Goal: Task Accomplishment & Management: Use online tool/utility

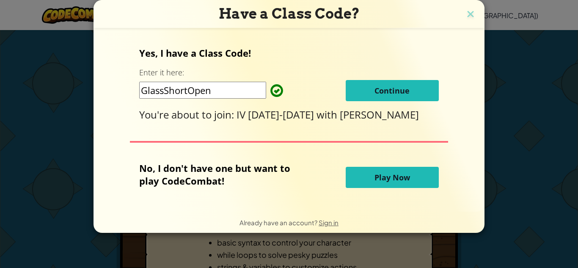
click at [403, 180] on span "Play Now" at bounding box center [392, 177] width 36 height 10
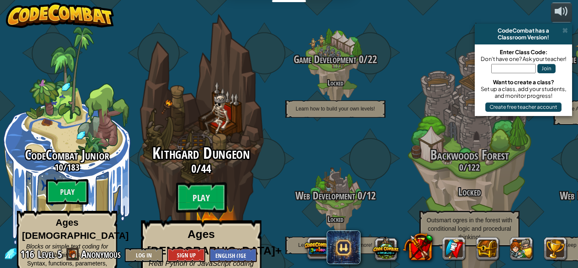
click at [228, 127] on div "Kithgard Dungeon 0 / 44 Play Ages [DEMOGRAPHIC_DATA]+ Real Python or JavaScript…" at bounding box center [201, 161] width 161 height 322
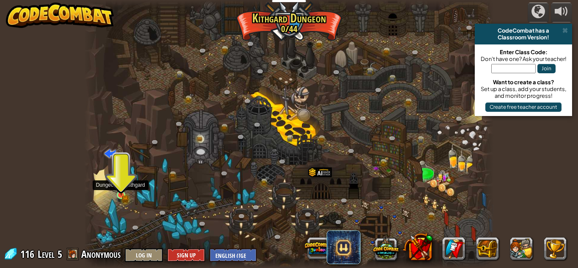
click at [122, 187] on img at bounding box center [120, 184] width 5 height 5
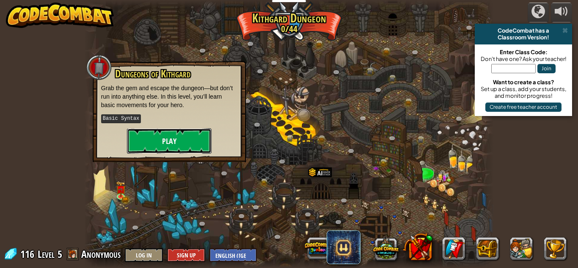
click at [165, 136] on button "Play" at bounding box center [169, 140] width 85 height 25
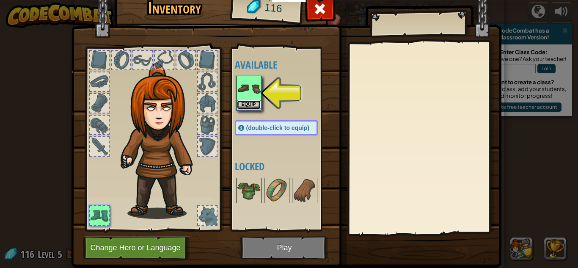
click at [254, 103] on button "Equip" at bounding box center [249, 104] width 24 height 9
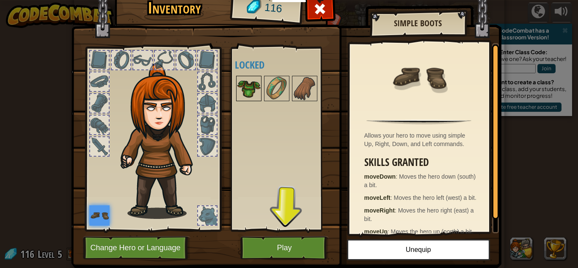
click at [256, 94] on img at bounding box center [249, 89] width 24 height 24
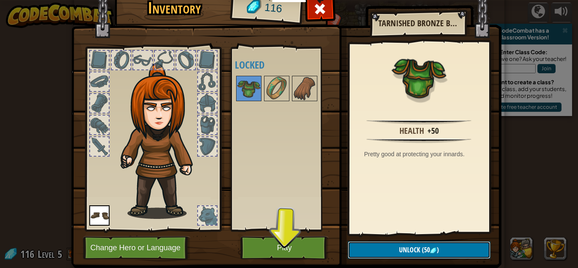
click at [421, 248] on span "(50" at bounding box center [425, 249] width 10 height 9
click at [416, 248] on button "Confirm" at bounding box center [419, 249] width 143 height 17
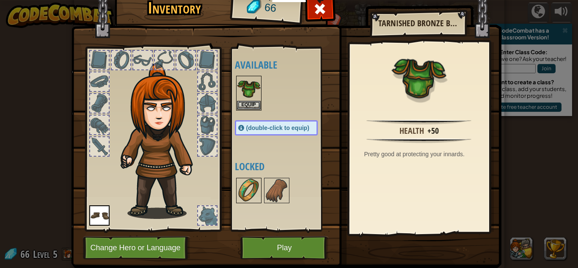
click at [244, 183] on img at bounding box center [249, 190] width 24 height 24
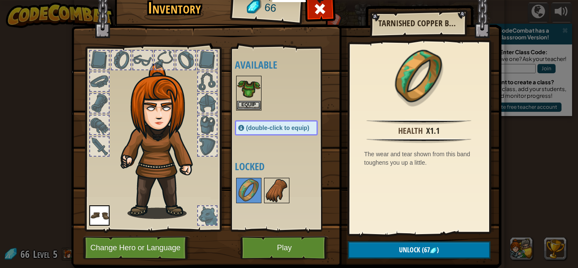
click at [275, 180] on img at bounding box center [277, 190] width 24 height 24
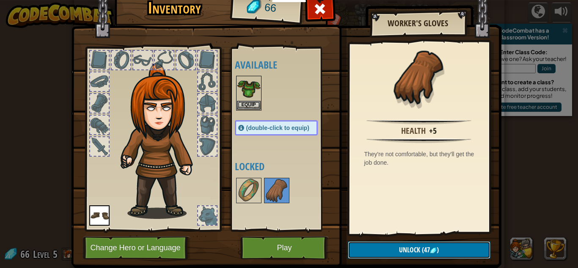
click at [420, 251] on span "(47" at bounding box center [425, 249] width 10 height 9
click at [416, 250] on button "Confirm" at bounding box center [419, 249] width 143 height 17
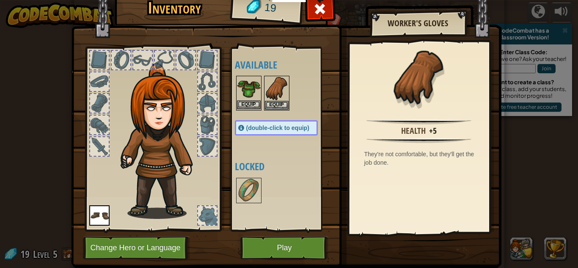
click at [250, 97] on img at bounding box center [249, 89] width 24 height 24
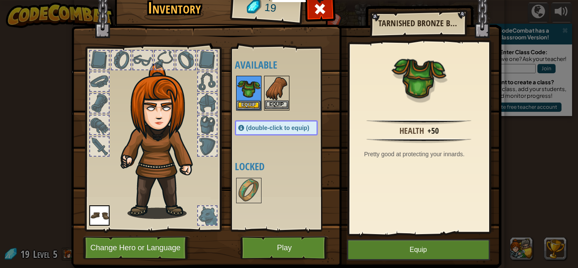
click at [275, 95] on img at bounding box center [277, 89] width 24 height 24
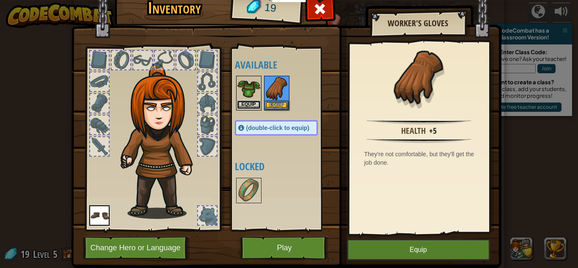
click at [244, 102] on button "Equip" at bounding box center [249, 104] width 24 height 9
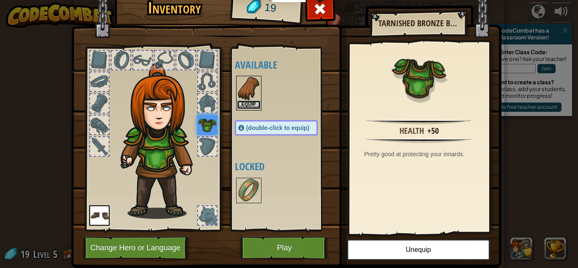
click at [252, 103] on button "Equip" at bounding box center [249, 104] width 24 height 9
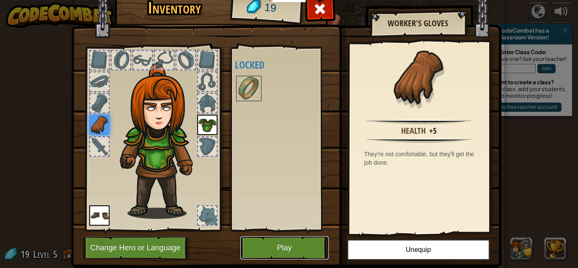
click at [279, 244] on button "Play" at bounding box center [284, 247] width 88 height 23
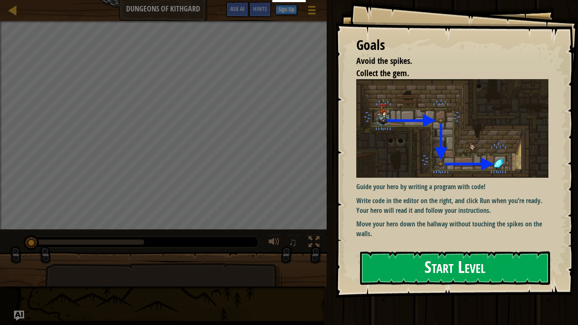
click at [409, 267] on button "Start Level" at bounding box center [455, 267] width 190 height 33
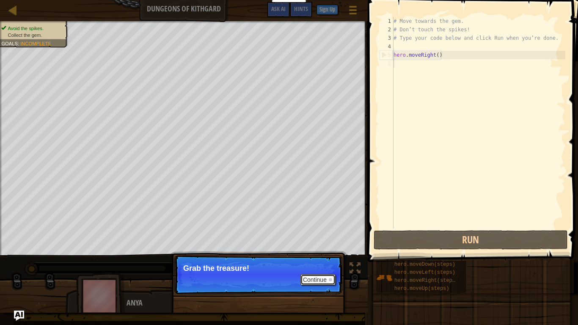
click at [317, 267] on button "Continue" at bounding box center [317, 279] width 35 height 11
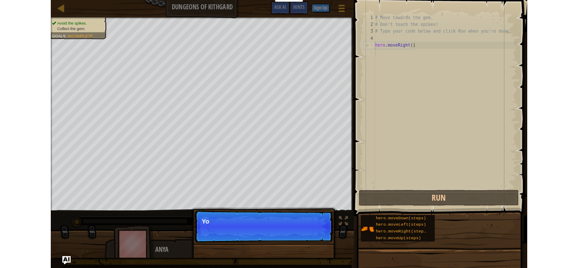
scroll to position [4, 0]
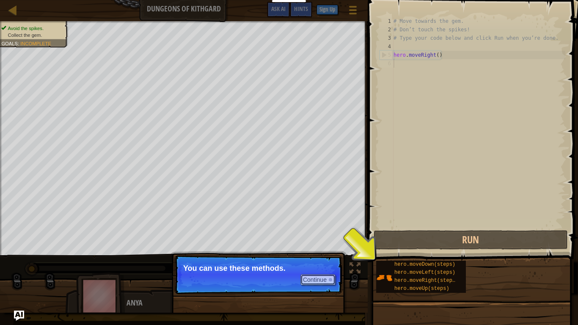
click at [300, 267] on button "Continue" at bounding box center [317, 279] width 35 height 11
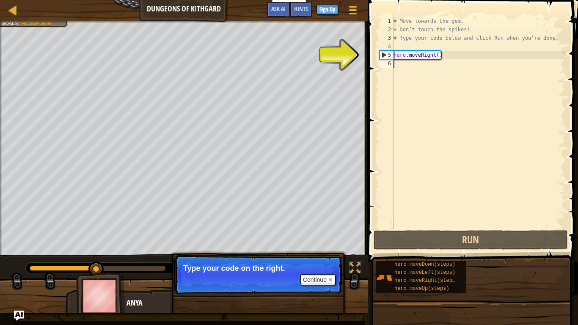
click at [104, 267] on img at bounding box center [100, 295] width 49 height 47
click at [353, 13] on span at bounding box center [352, 14] width 8 height 2
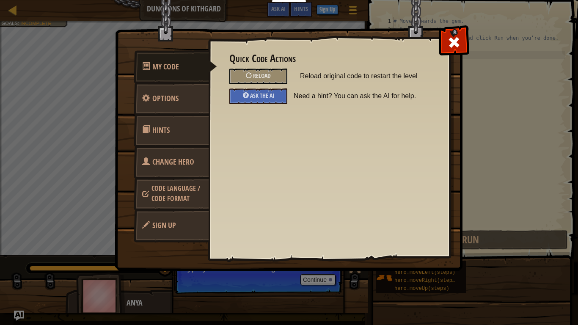
click at [183, 164] on span "Change Hero" at bounding box center [173, 161] width 42 height 11
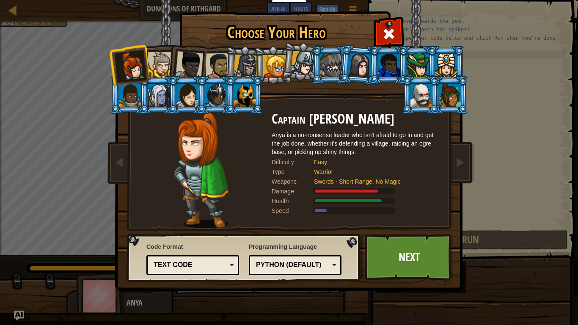
click at [422, 87] on div at bounding box center [421, 95] width 22 height 23
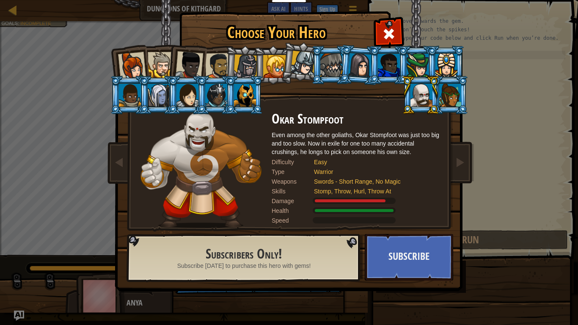
click at [253, 100] on div at bounding box center [245, 95] width 22 height 23
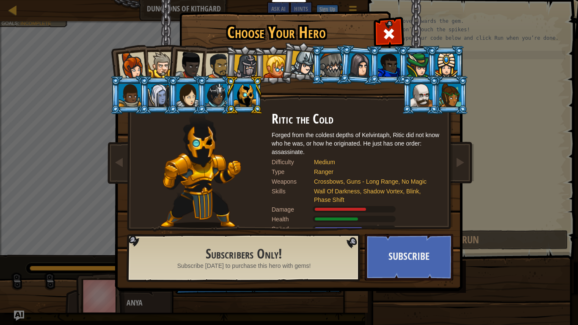
click at [163, 66] on div at bounding box center [161, 65] width 26 height 26
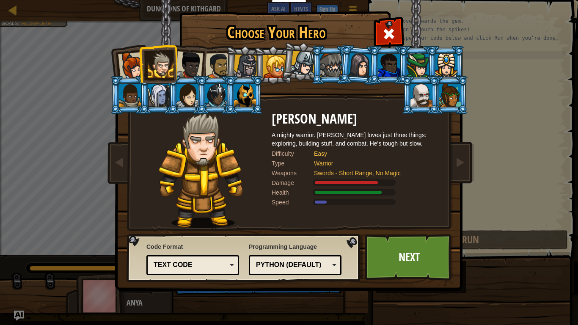
click at [222, 66] on div at bounding box center [218, 66] width 26 height 26
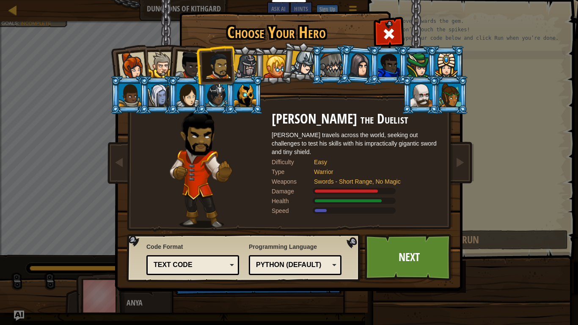
click at [424, 101] on div at bounding box center [421, 95] width 22 height 23
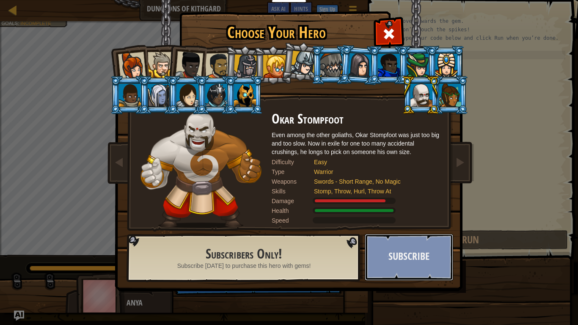
click at [373, 247] on button "Subscribe" at bounding box center [409, 257] width 88 height 47
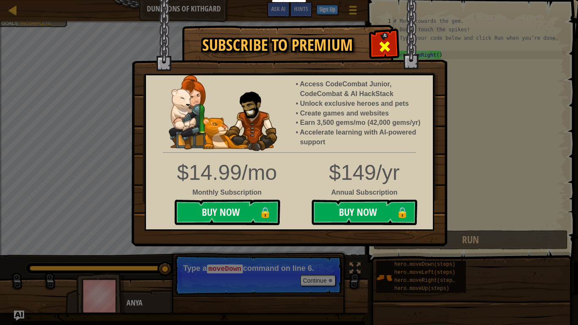
click at [387, 47] on span at bounding box center [385, 47] width 14 height 14
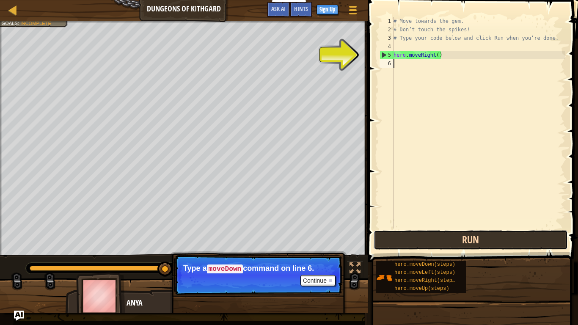
click at [432, 235] on button "Run" at bounding box center [470, 239] width 194 height 19
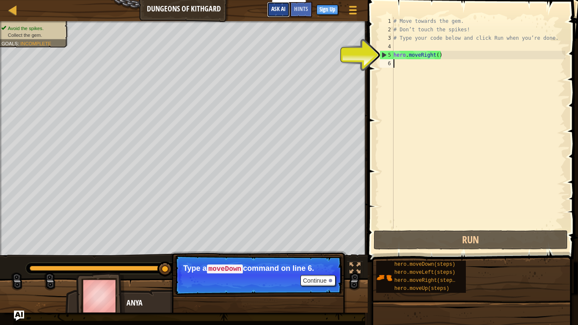
click at [280, 13] on button "Ask AI" at bounding box center [278, 10] width 23 height 16
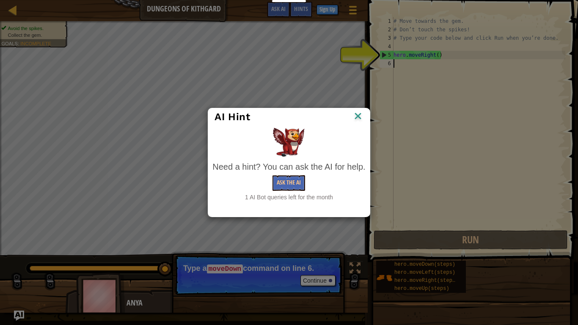
click at [10, 267] on div "AI Hint Need a hint? You can ask the AI for help. Ask the AI 1 AI Bot queries l…" at bounding box center [289, 162] width 578 height 325
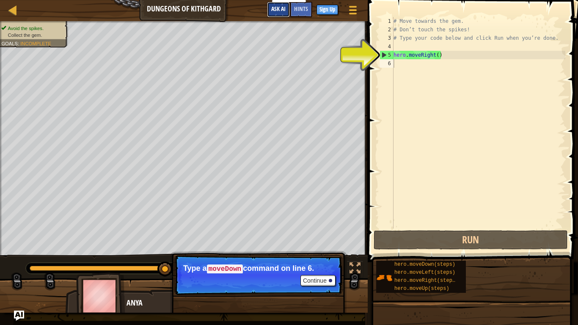
click at [271, 13] on button "Ask AI" at bounding box center [278, 10] width 23 height 16
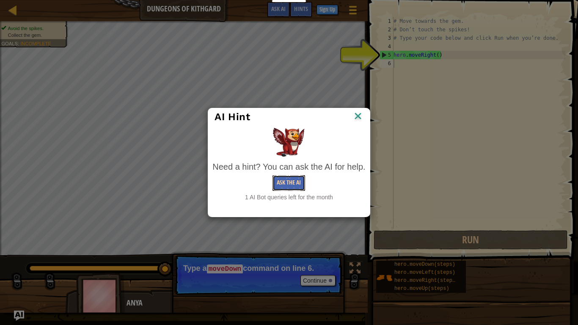
click at [285, 188] on button "Ask the AI" at bounding box center [288, 183] width 33 height 16
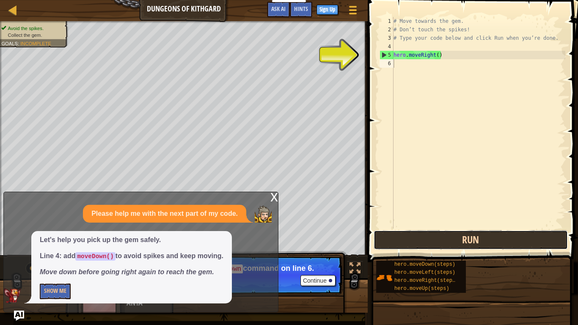
click at [414, 240] on button "Run" at bounding box center [470, 239] width 194 height 19
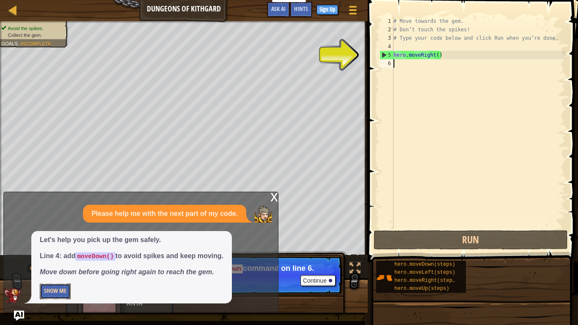
click at [44, 267] on button "Show Me" at bounding box center [55, 291] width 31 height 16
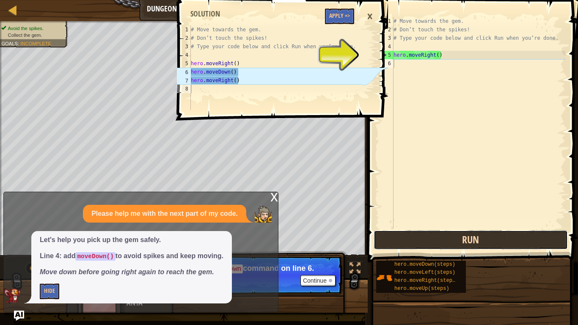
click at [479, 237] on button "Run" at bounding box center [470, 239] width 194 height 19
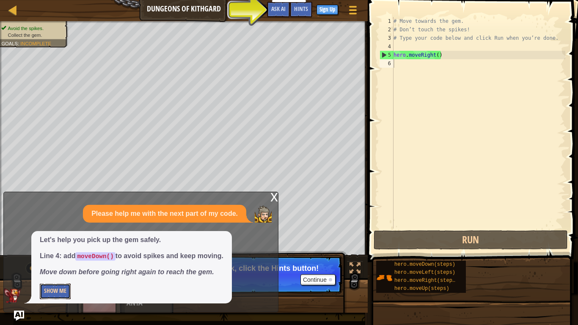
click at [51, 267] on button "Show Me" at bounding box center [55, 291] width 31 height 16
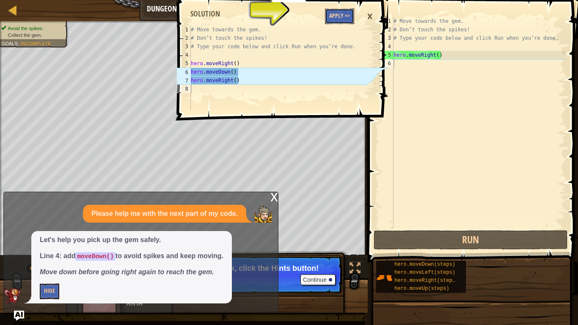
click at [340, 14] on button "Apply =>" at bounding box center [339, 16] width 29 height 16
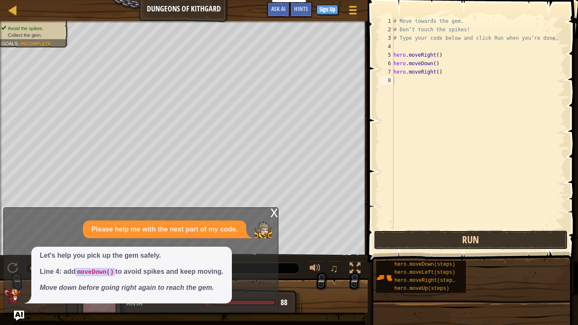
click at [413, 244] on button "Run" at bounding box center [470, 239] width 194 height 19
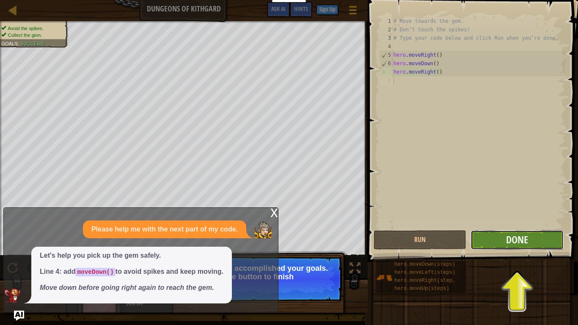
click at [490, 239] on button "Done" at bounding box center [516, 239] width 93 height 19
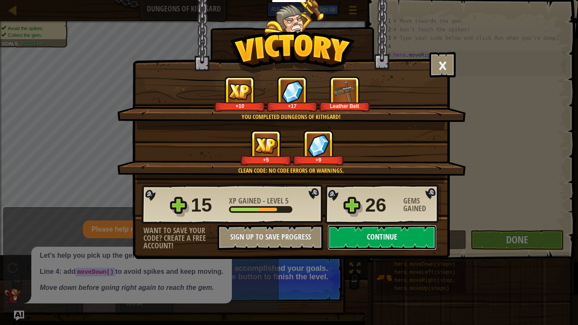
click at [370, 241] on button "Continue" at bounding box center [381, 237] width 109 height 25
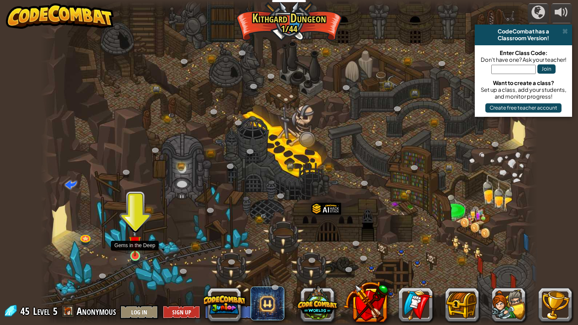
click at [134, 255] on img at bounding box center [135, 242] width 13 height 29
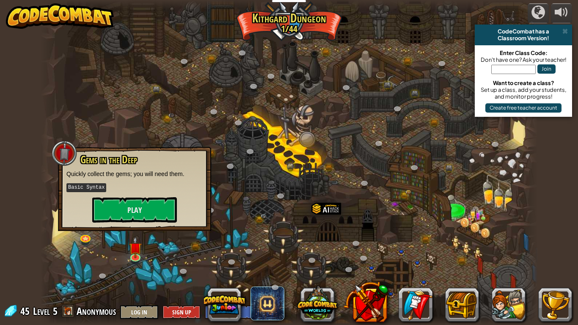
click at [190, 104] on div at bounding box center [289, 162] width 497 height 325
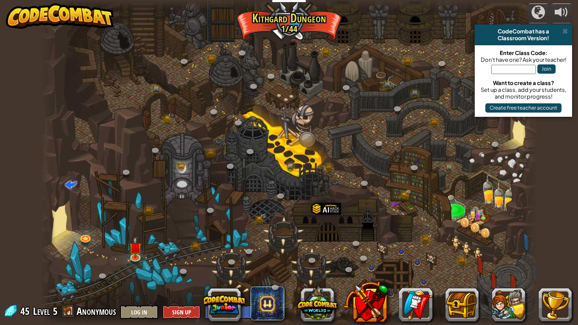
click at [187, 175] on div at bounding box center [289, 162] width 497 height 325
click at [137, 257] on link at bounding box center [135, 256] width 17 height 17
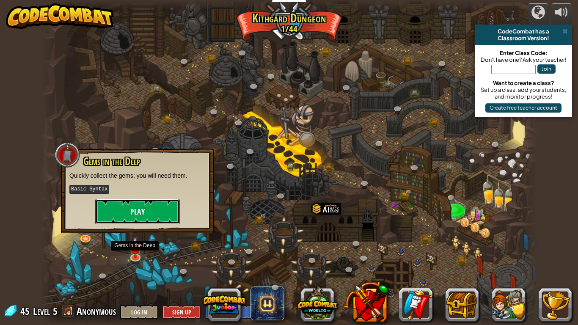
click at [139, 206] on button "Play" at bounding box center [137, 211] width 85 height 25
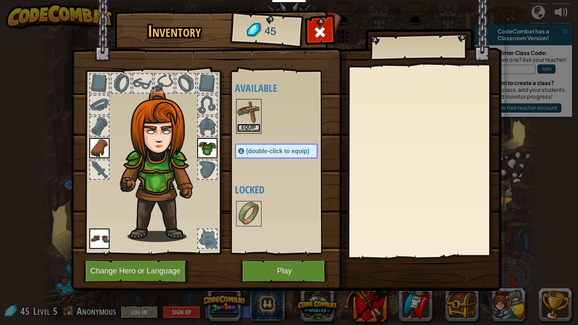
click at [248, 128] on button "Equip" at bounding box center [249, 127] width 24 height 9
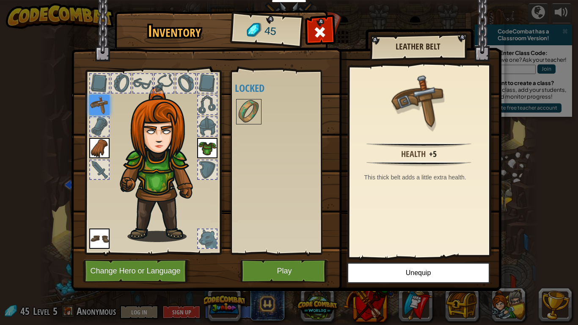
click at [223, 240] on img at bounding box center [286, 137] width 430 height 307
click at [198, 241] on div at bounding box center [207, 238] width 19 height 19
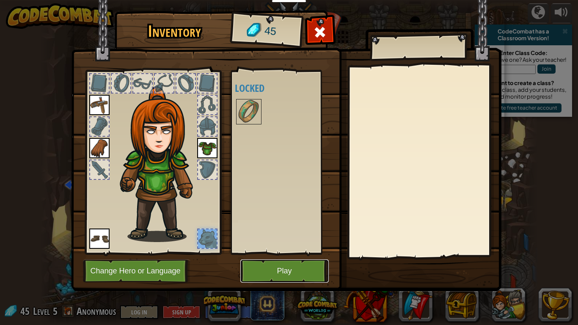
click at [267, 265] on button "Play" at bounding box center [284, 270] width 88 height 23
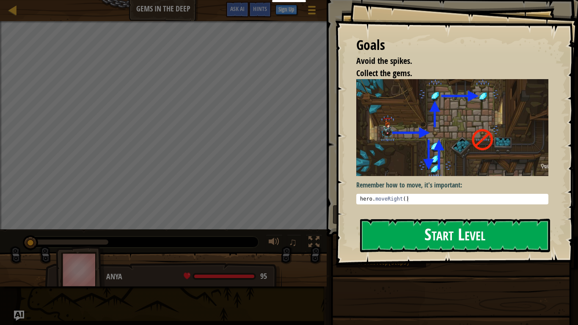
click at [398, 230] on button "Start Level" at bounding box center [455, 235] width 190 height 33
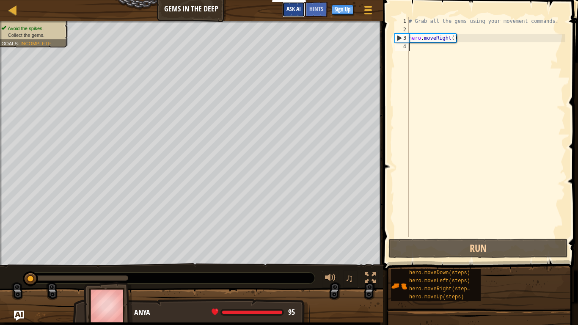
click at [286, 11] on span "Ask AI" at bounding box center [293, 9] width 14 height 8
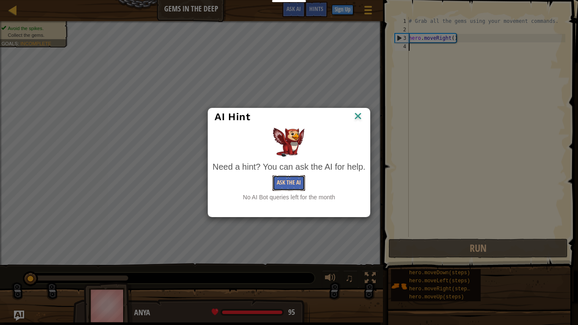
click at [299, 178] on button "Ask the AI" at bounding box center [288, 183] width 33 height 16
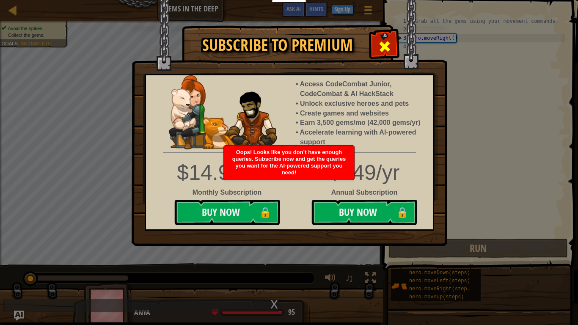
click at [389, 47] on span at bounding box center [385, 47] width 14 height 14
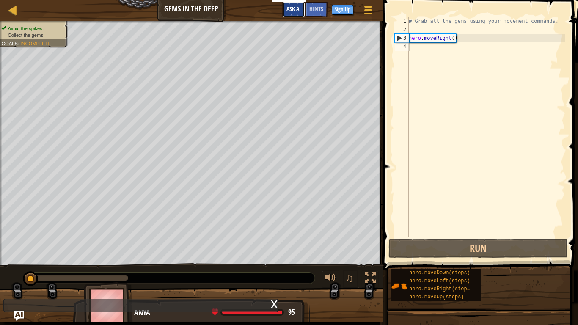
click at [296, 11] on span "Ask AI" at bounding box center [293, 9] width 14 height 8
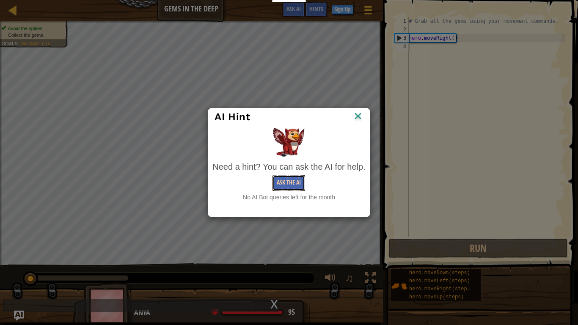
click at [297, 178] on button "Ask the AI" at bounding box center [288, 183] width 33 height 16
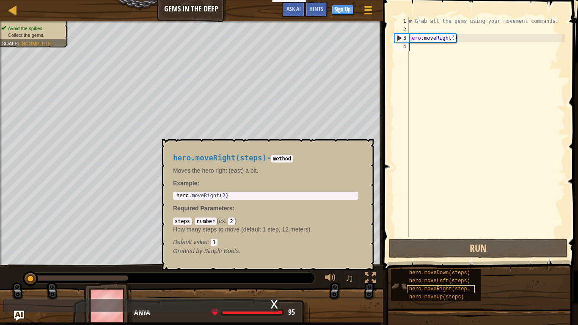
click at [10, 267] on div at bounding box center [191, 309] width 383 height 42
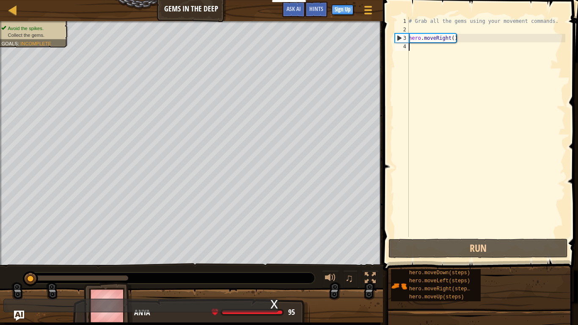
click at [17, 267] on div at bounding box center [191, 309] width 383 height 42
click at [16, 267] on img "Ask AI" at bounding box center [19, 315] width 10 height 10
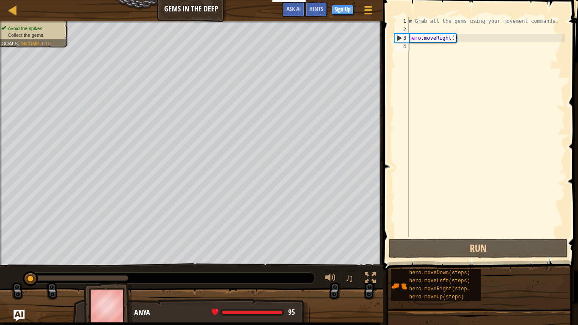
click at [18, 267] on img "Ask AI" at bounding box center [19, 315] width 11 height 11
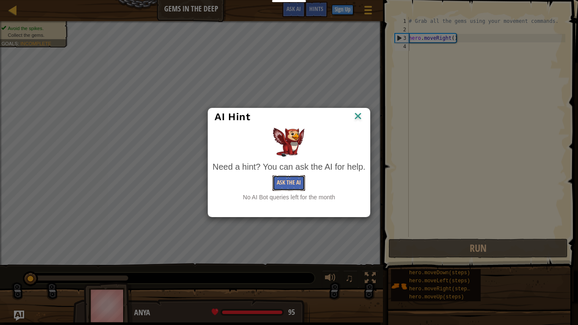
click at [285, 186] on button "Ask the AI" at bounding box center [288, 183] width 33 height 16
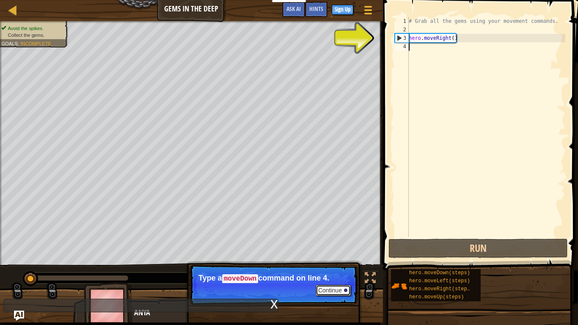
click at [339, 267] on button "Continue" at bounding box center [332, 290] width 35 height 11
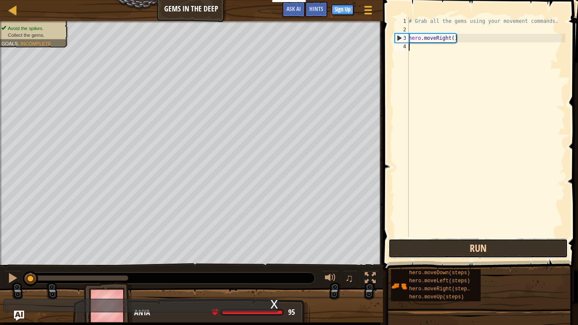
click at [426, 249] on button "Run" at bounding box center [477, 248] width 179 height 19
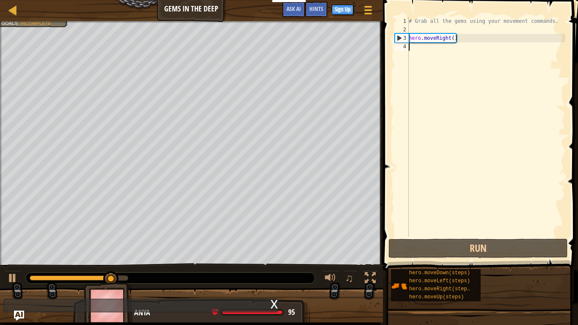
click at [420, 49] on div "# Grab all the gems using your movement commands. hero . moveRight ( )" at bounding box center [486, 135] width 158 height 237
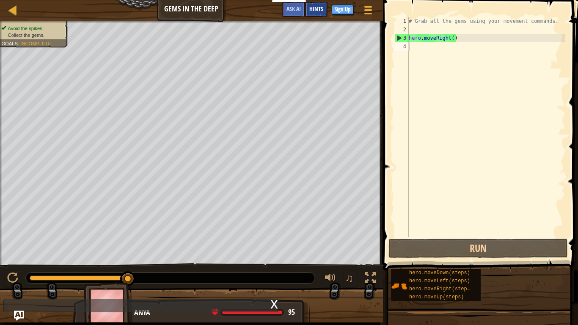
click at [309, 8] on span "Hints" at bounding box center [316, 9] width 14 height 8
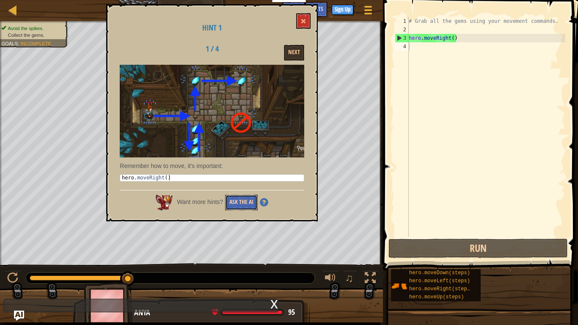
click at [244, 198] on button "Ask the AI" at bounding box center [241, 203] width 33 height 16
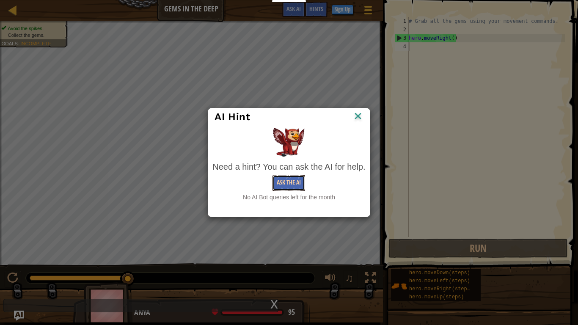
click at [277, 183] on button "Ask the AI" at bounding box center [288, 183] width 33 height 16
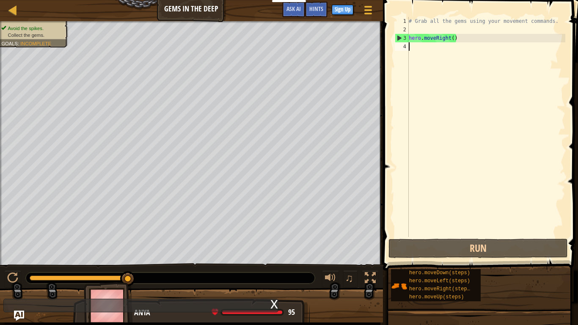
click at [154, 267] on div "Map Gems in the Deep Game Menu Done Sign Up Hints Ask AI 1 הההההההההההההההההההה…" at bounding box center [289, 162] width 578 height 325
click at [274, 267] on div "x" at bounding box center [274, 303] width 8 height 8
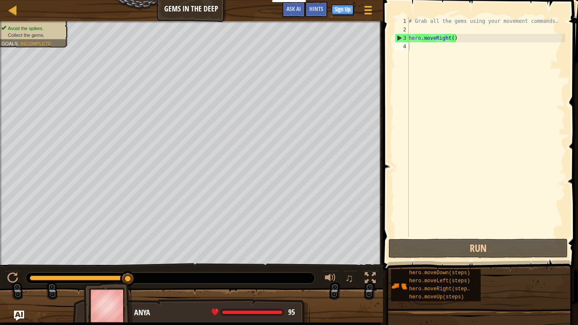
click at [403, 47] on div "4" at bounding box center [402, 46] width 14 height 8
click at [429, 53] on div "# Grab all the gems using your movement commands. hero . moveRight ( )" at bounding box center [486, 135] width 158 height 237
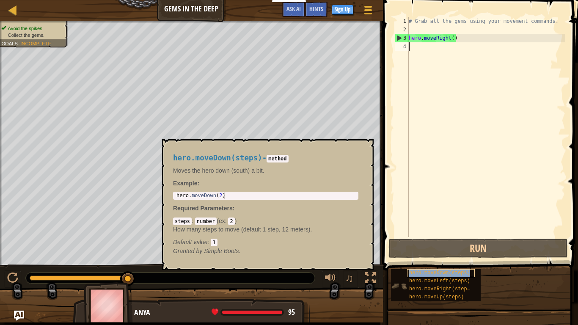
click at [433, 267] on span "hero.moveDown(steps)" at bounding box center [439, 273] width 61 height 6
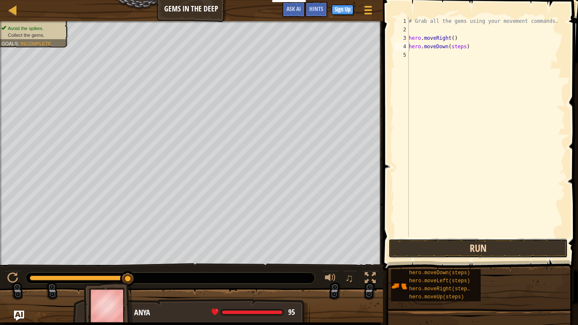
click at [434, 246] on button "Run" at bounding box center [477, 248] width 179 height 19
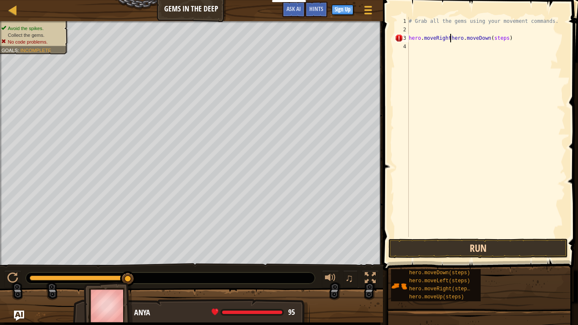
type textarea "hero.moveRighhero.moveDown(steps)"
